Goal: Task Accomplishment & Management: Manage account settings

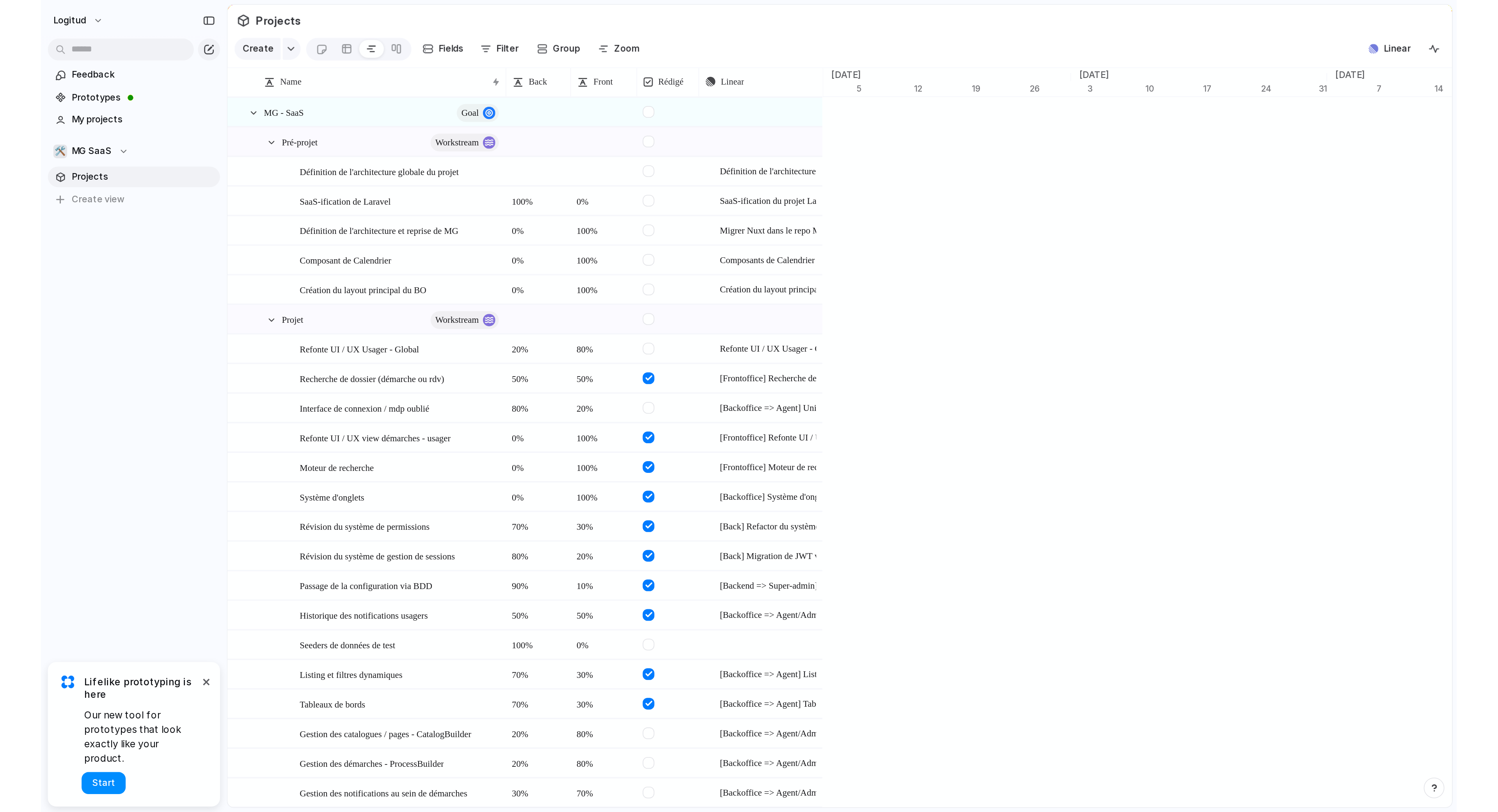
scroll to position [0, 5033]
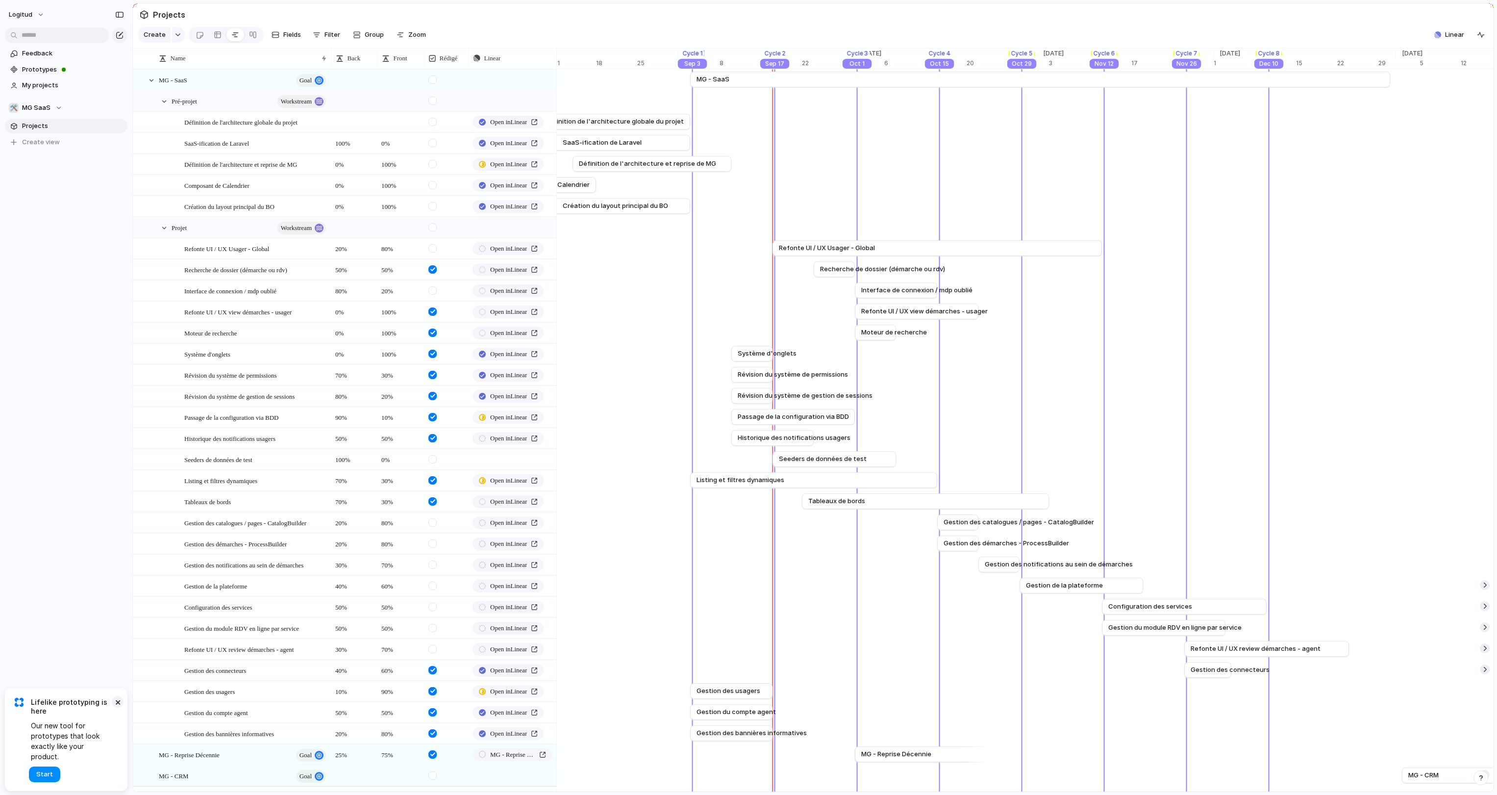
click at [115, 564] on button "×" at bounding box center [118, 702] width 12 height 12
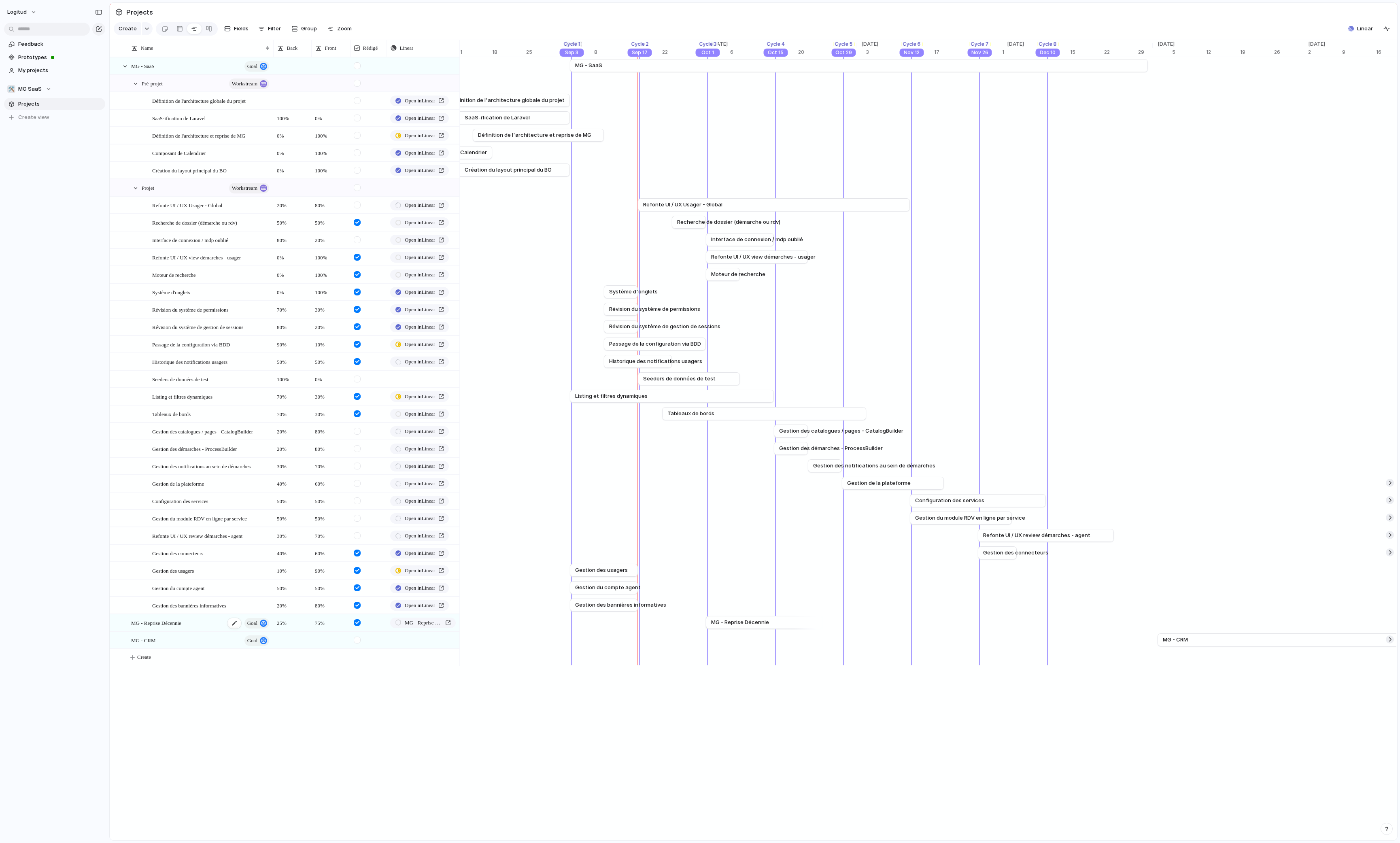
click at [179, 466] on span "MG - Reprise Décennie" at bounding box center [156, 623] width 50 height 9
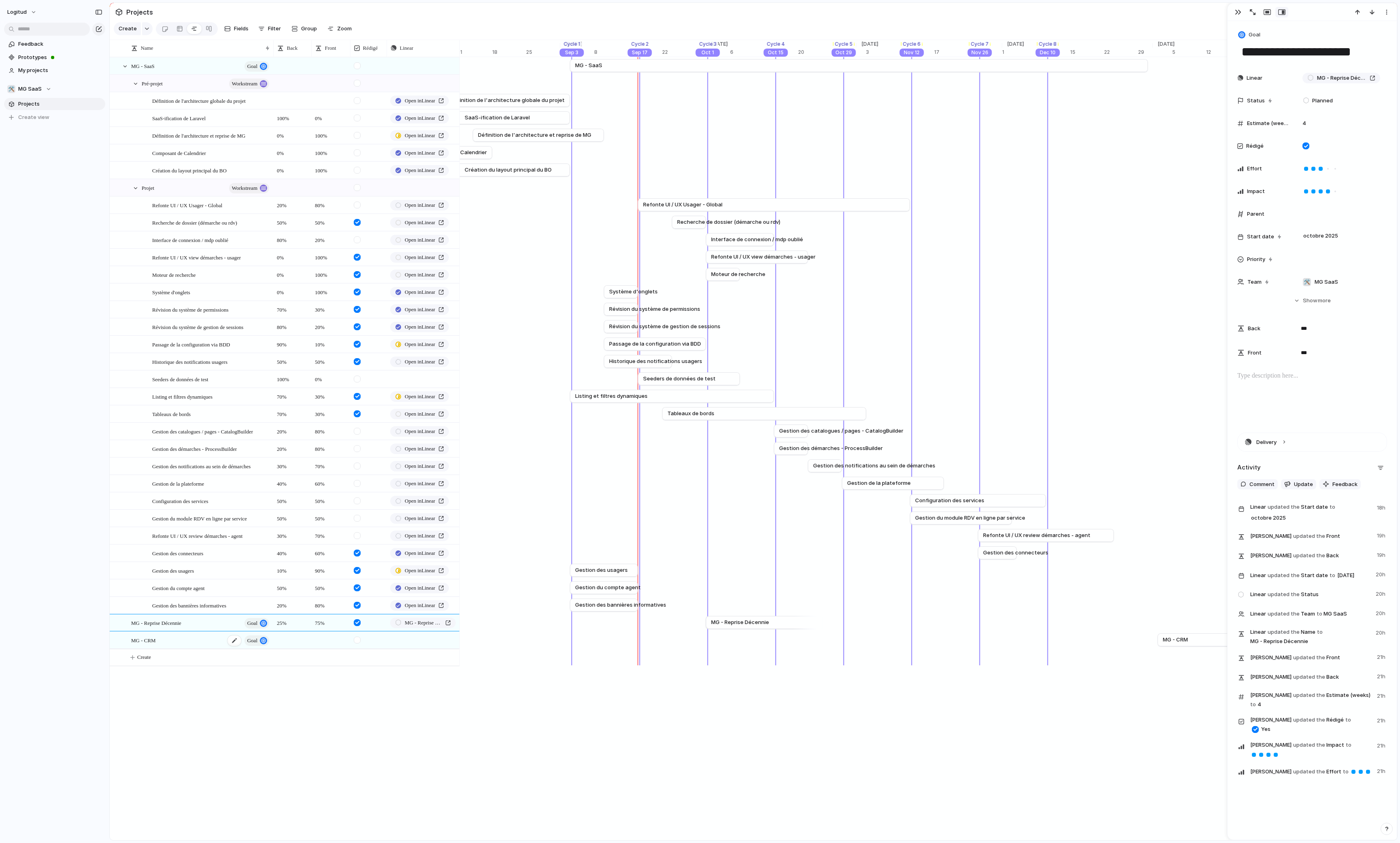
click at [178, 466] on div "MG - CRM goal" at bounding box center [201, 641] width 140 height 17
type textarea "********"
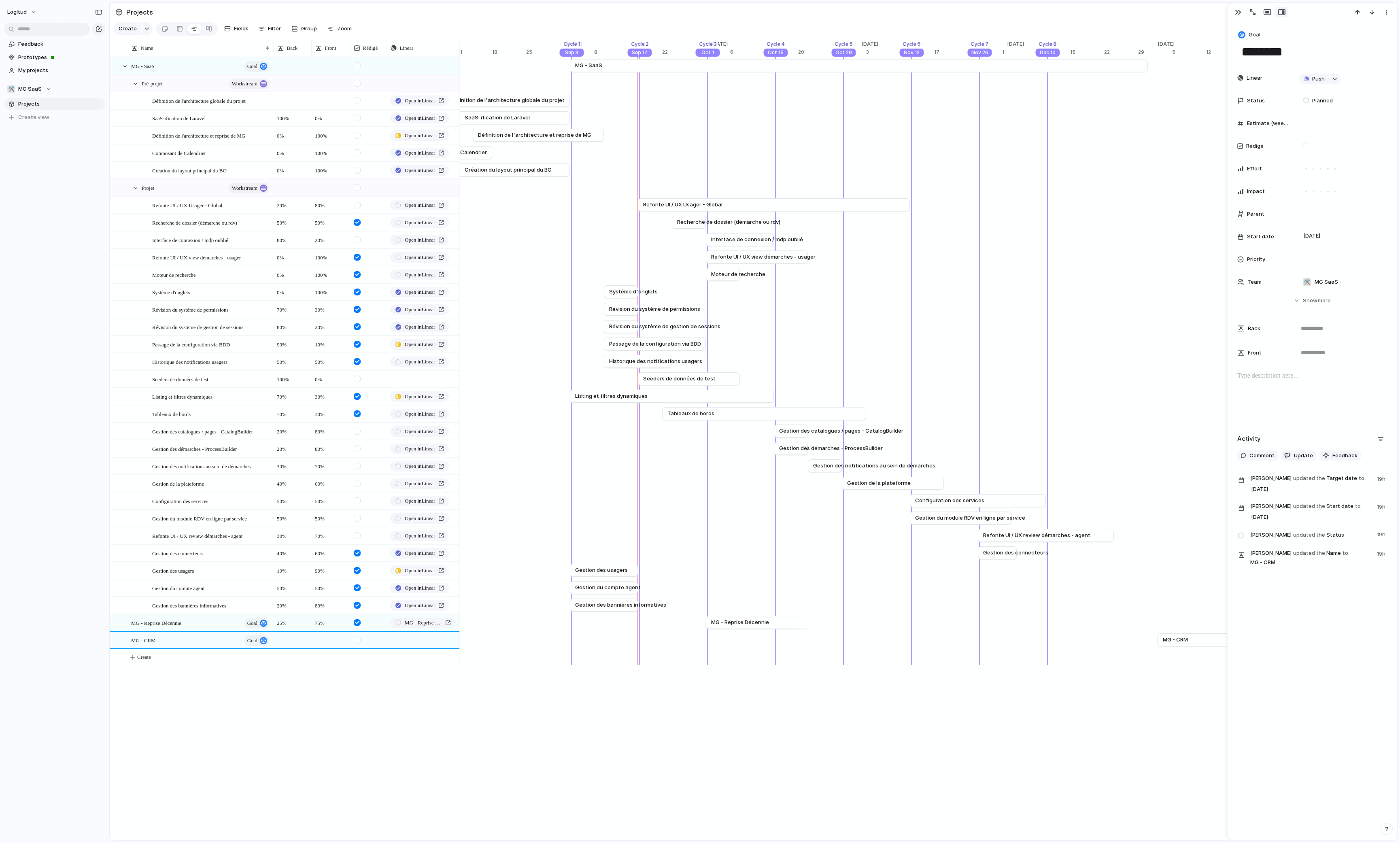
click at [147, 466] on div "Name Back Front Rédigé Linear MG - SaaS goal Push Pré-projet workstream Push Dé…" at bounding box center [754, 441] width 1288 height 801
